Goal: Find specific page/section: Find specific page/section

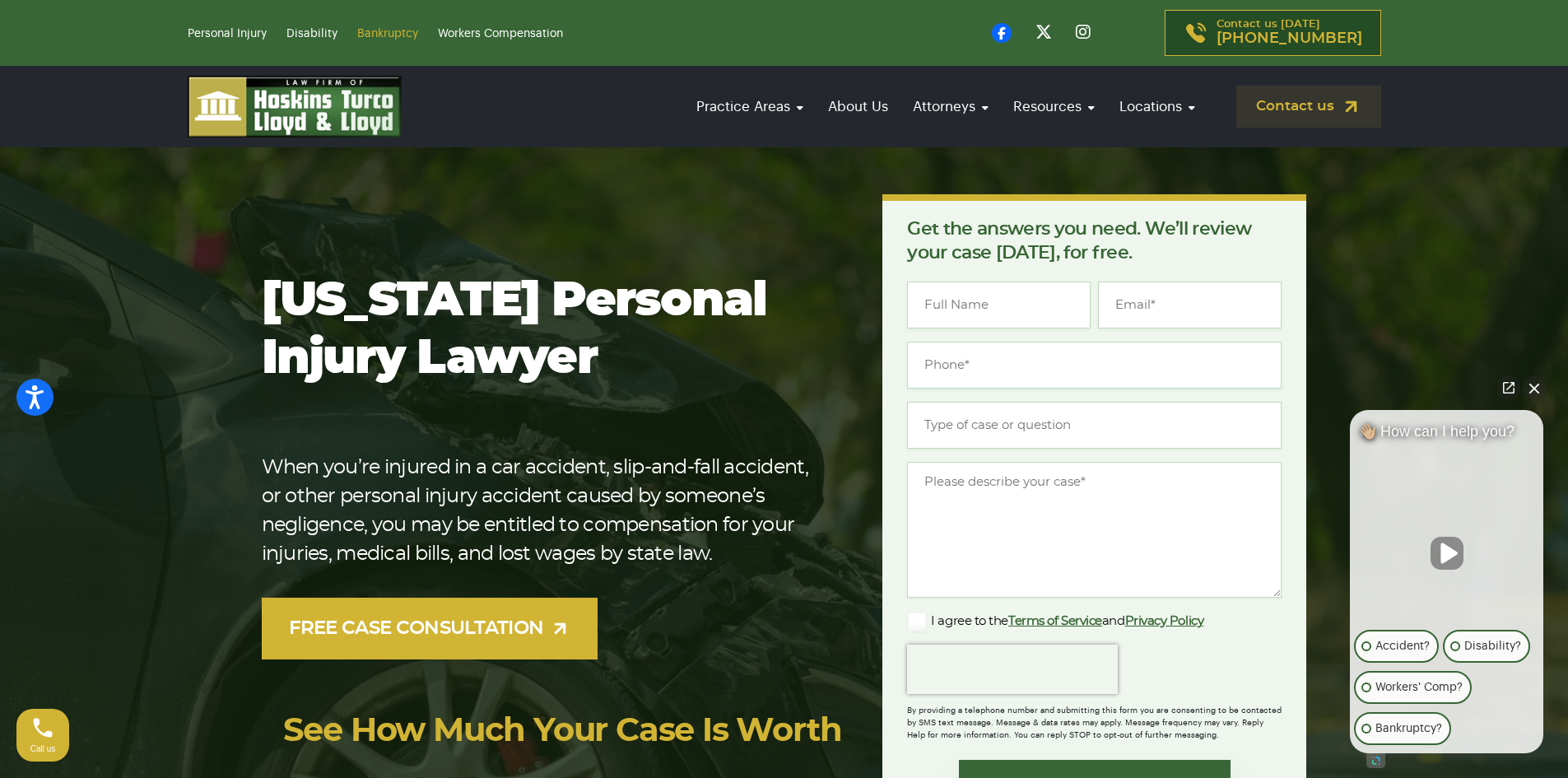
click at [393, 32] on link "Bankruptcy" at bounding box center [388, 33] width 61 height 11
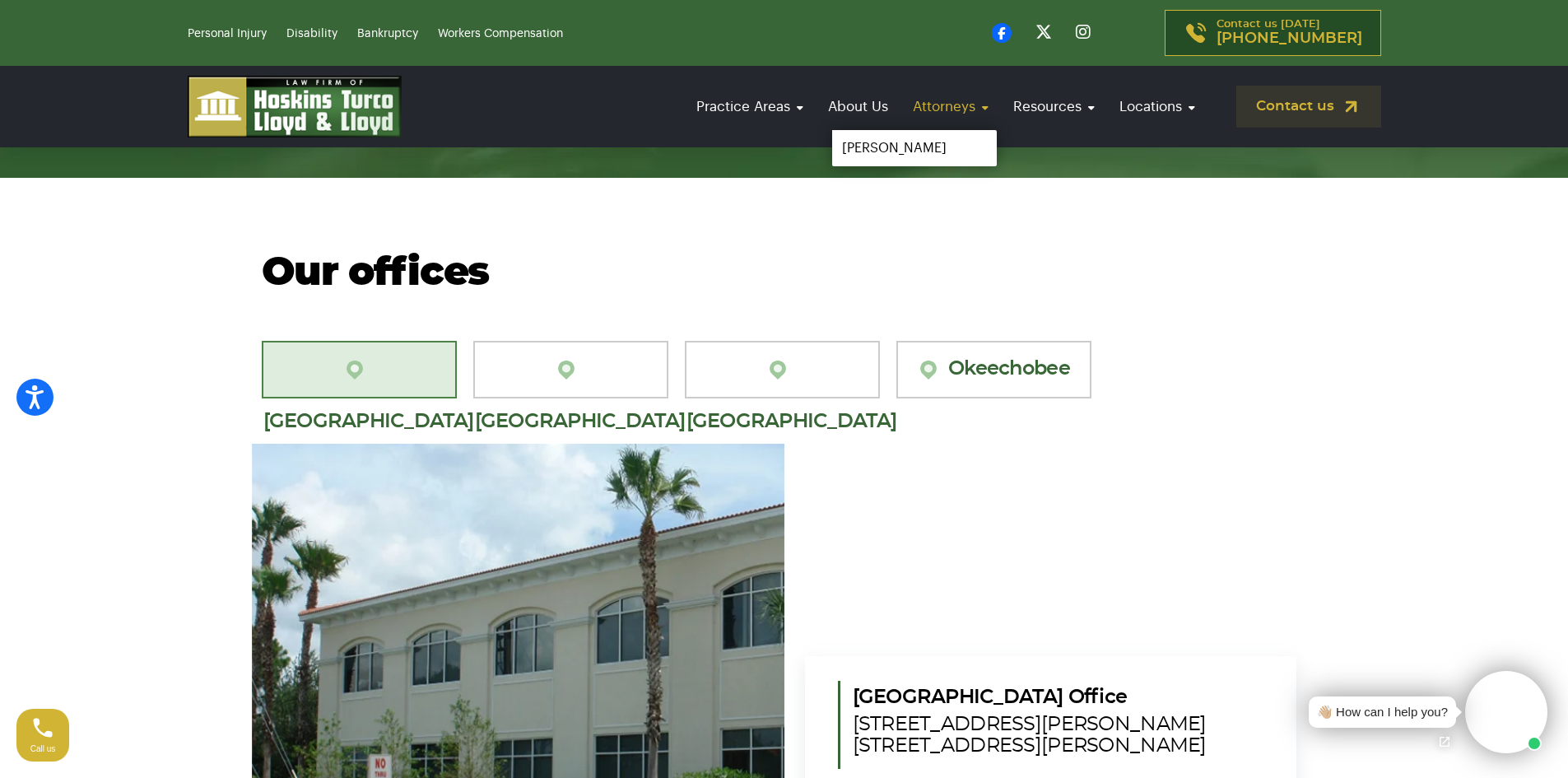
scroll to position [8812, 0]
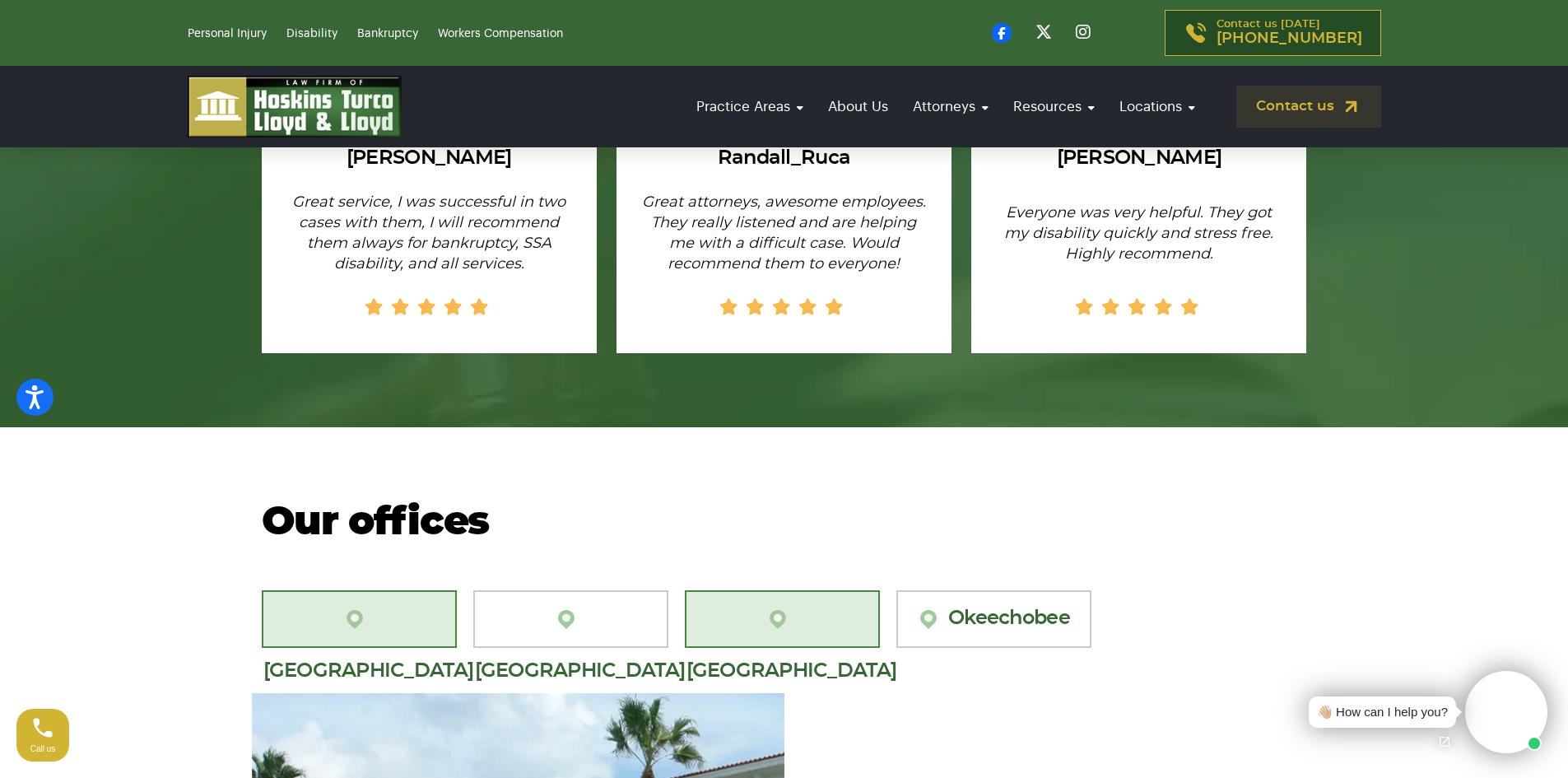
click at [801, 590] on link "[GEOGRAPHIC_DATA]" at bounding box center [782, 619] width 195 height 58
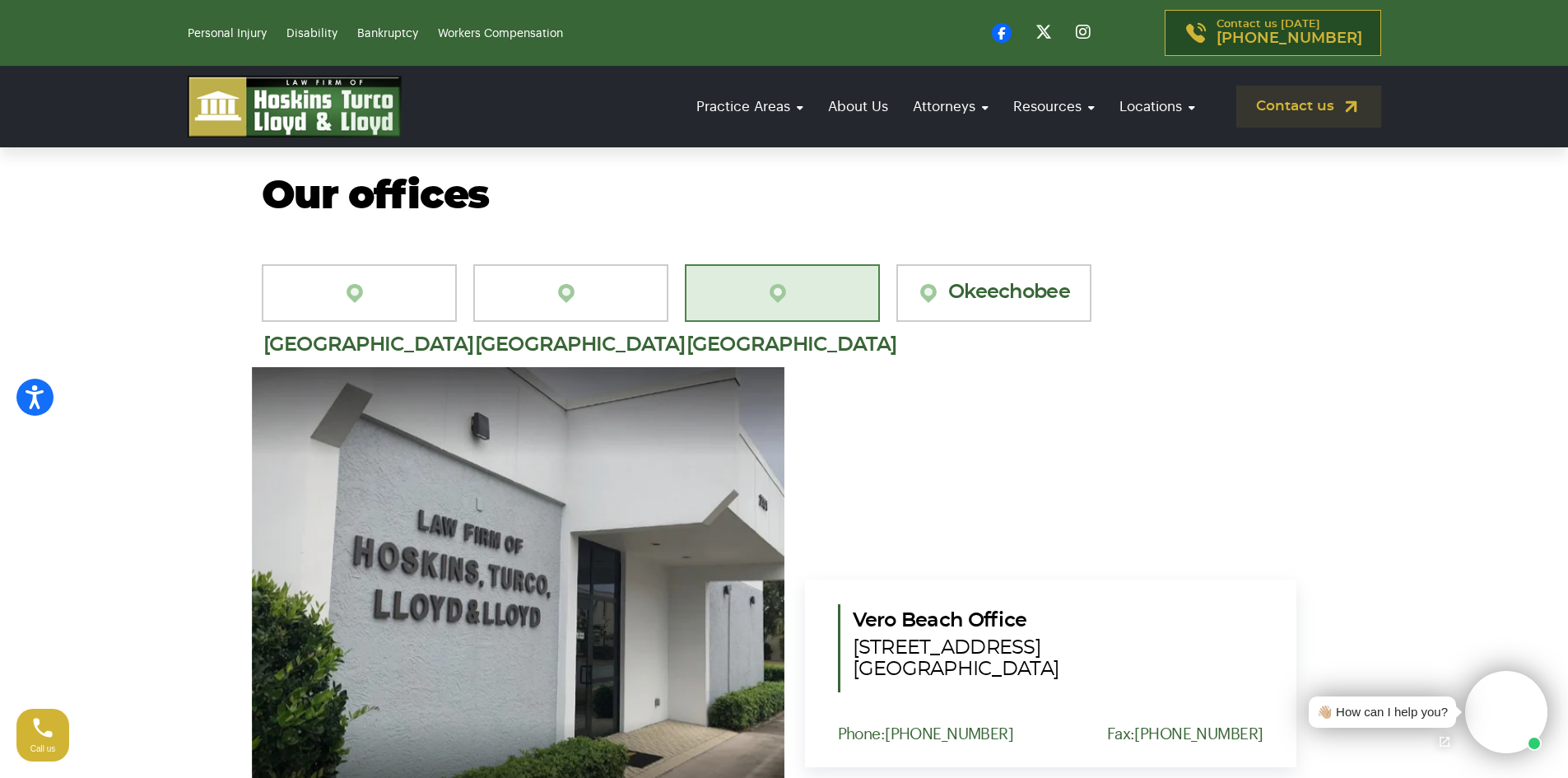
scroll to position [9141, 0]
